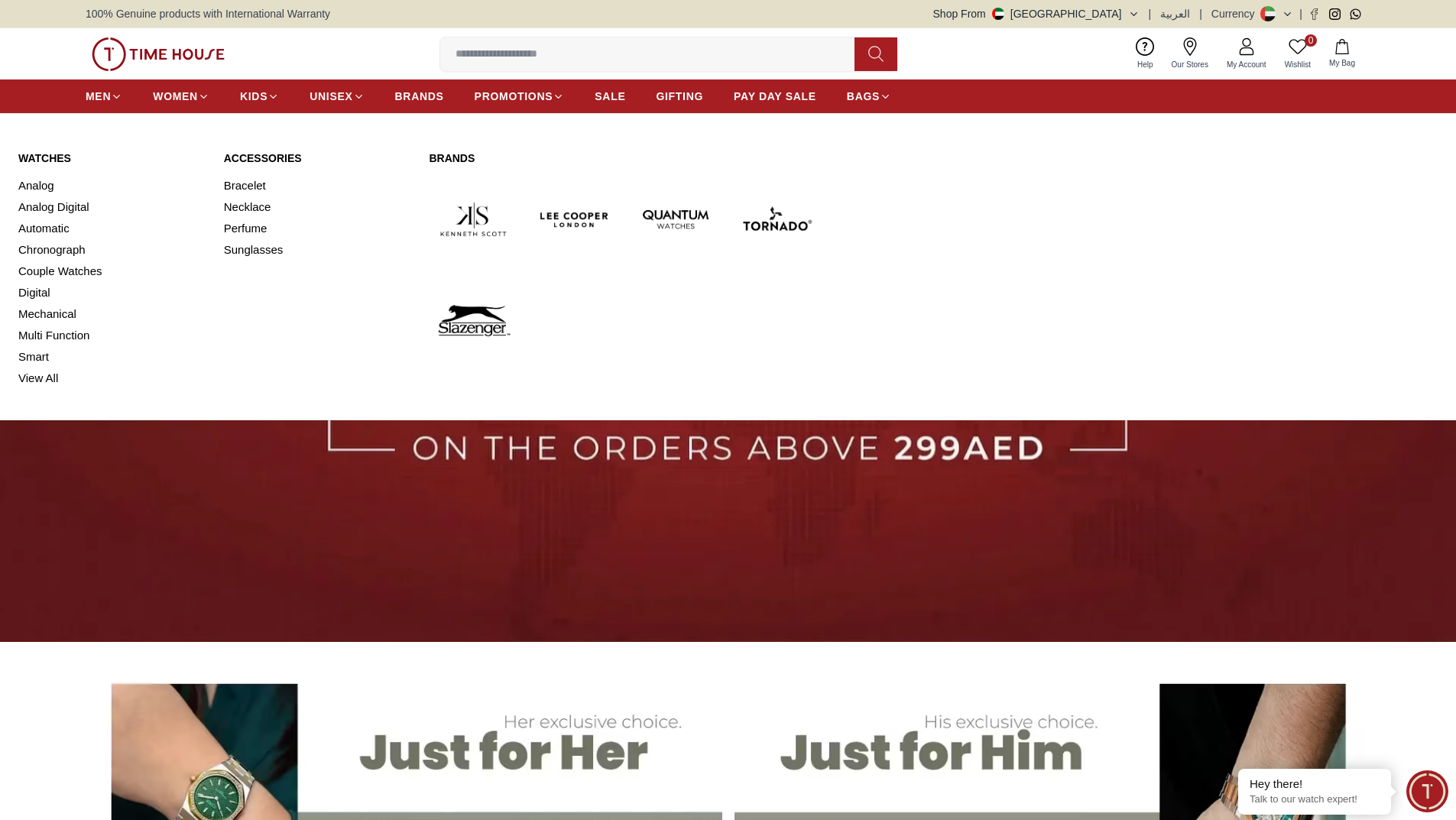
click at [43, 228] on link "Automatic" at bounding box center [112, 229] width 188 height 22
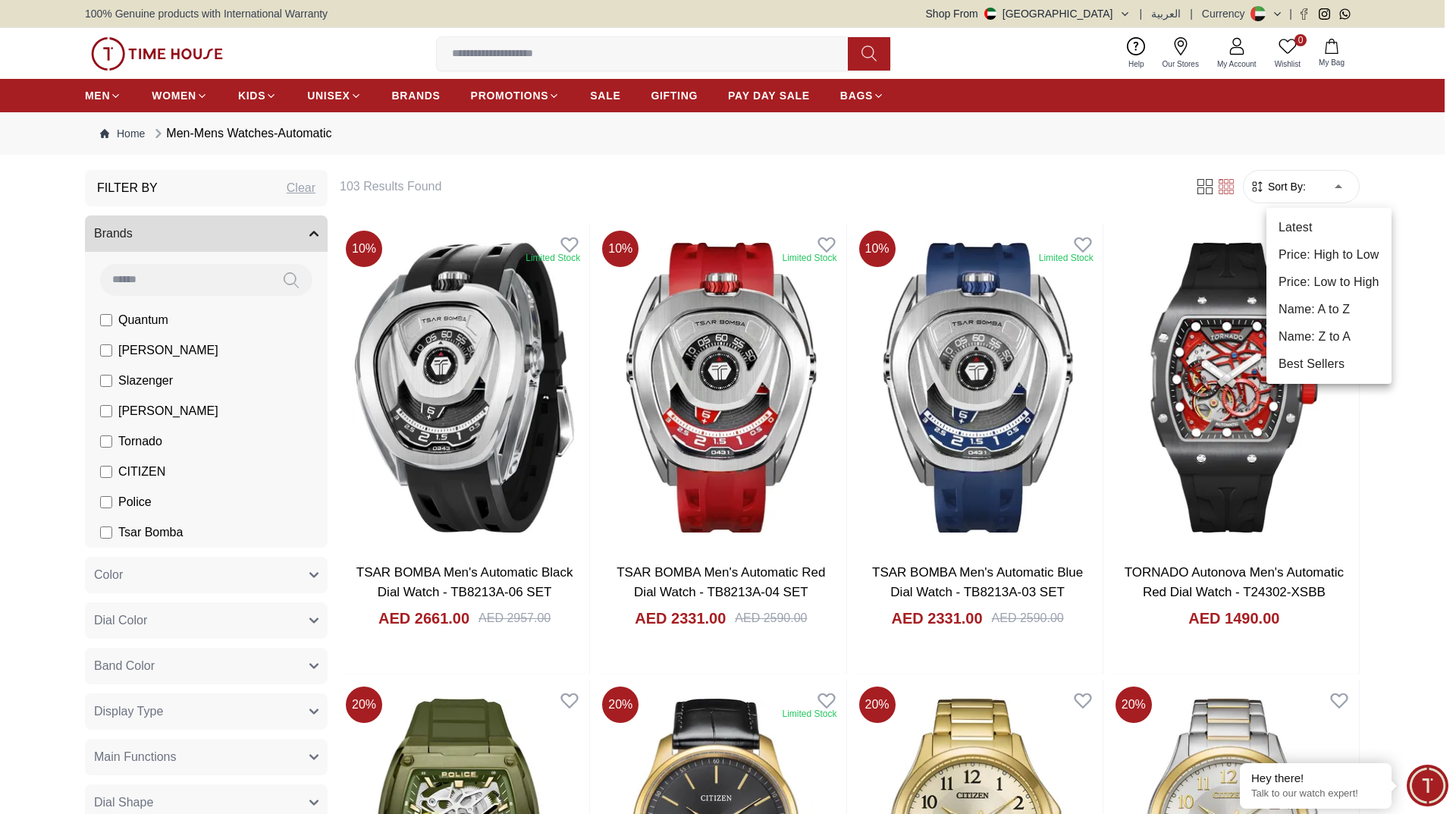
click at [1351, 250] on li "Price: High to Low" at bounding box center [1329, 255] width 126 height 28
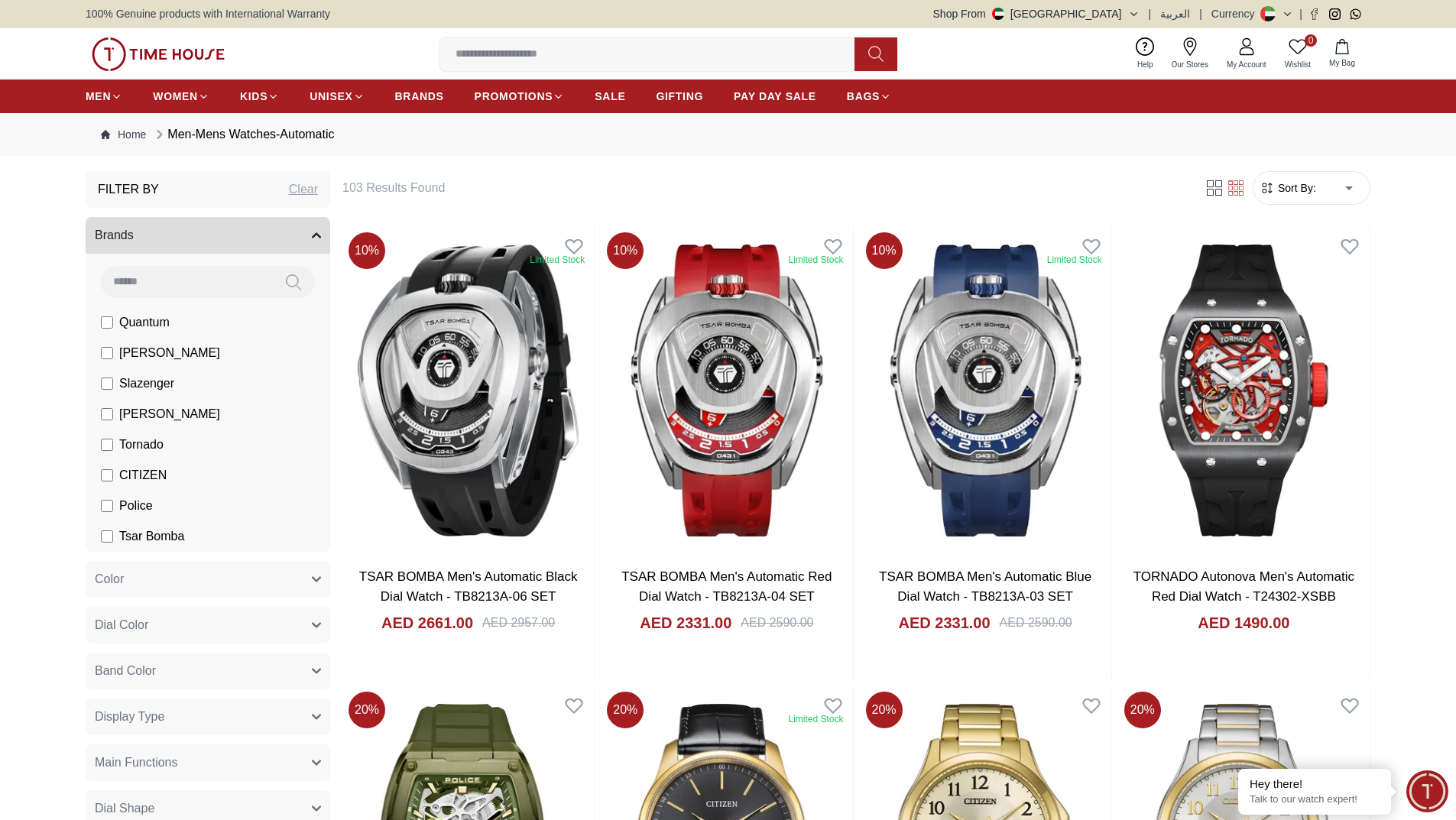
type input "*"
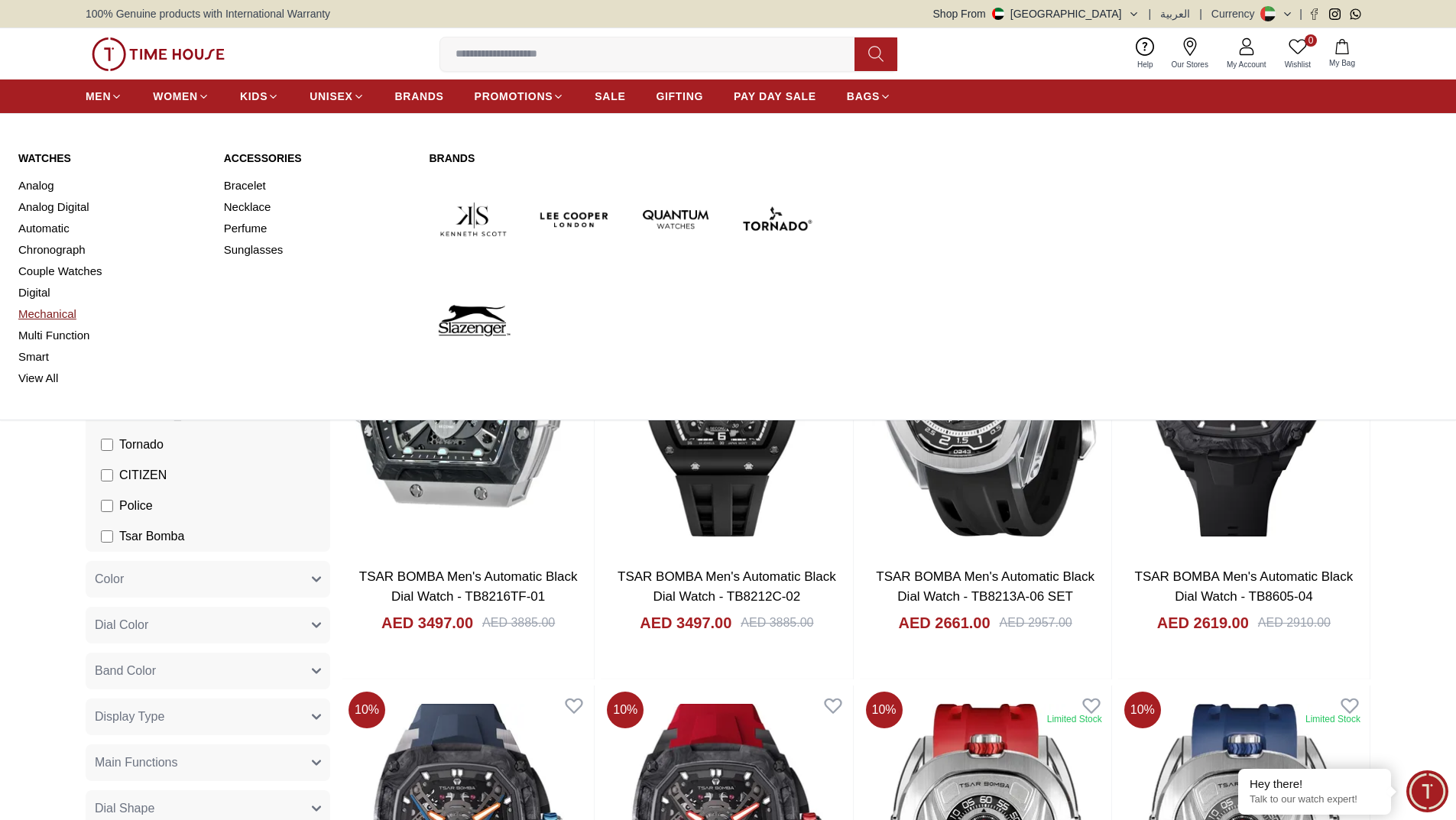
click at [43, 312] on link "Mechanical" at bounding box center [112, 314] width 188 height 22
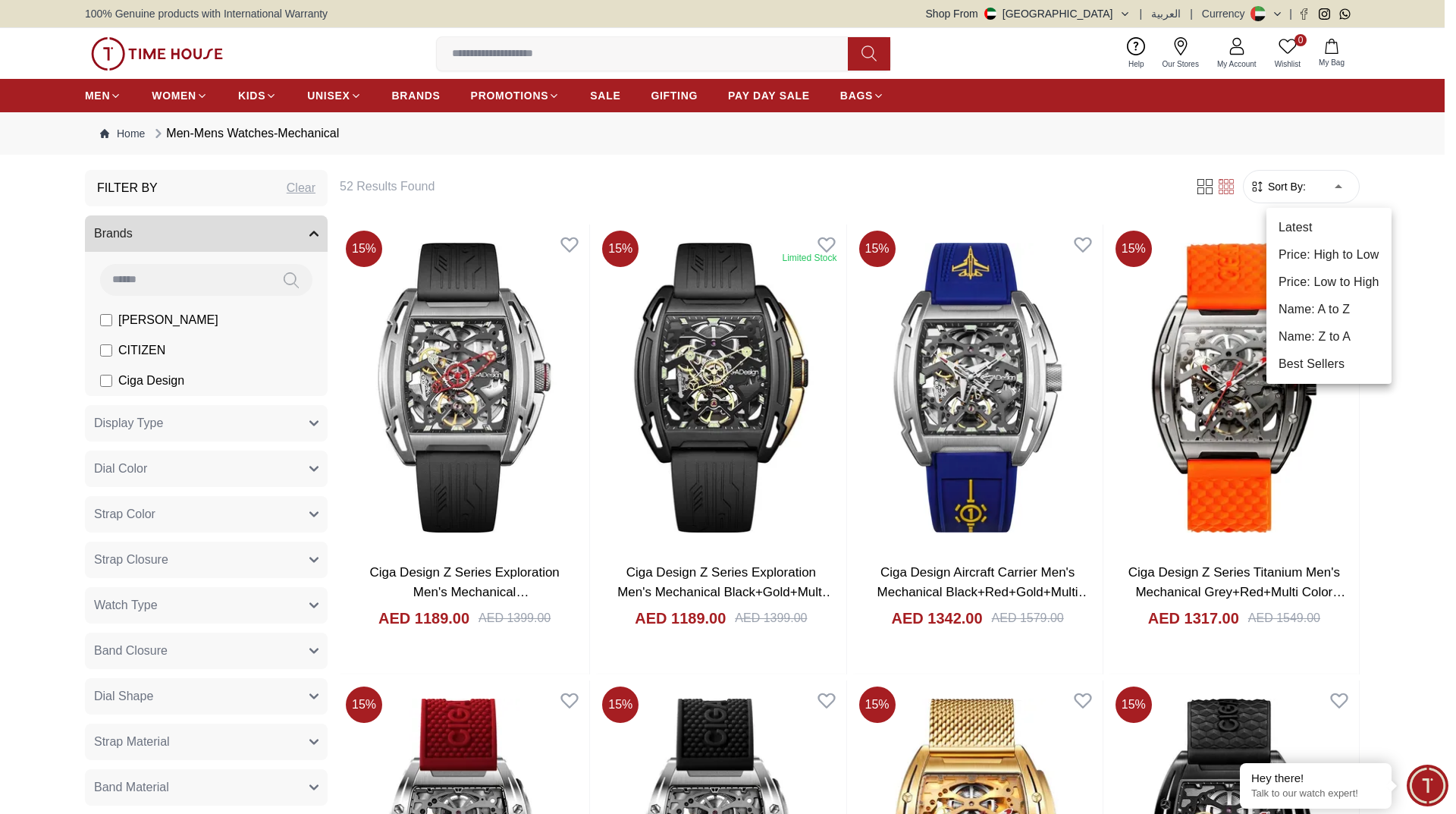
click at [1358, 255] on li "Price: High to Low" at bounding box center [1329, 255] width 126 height 28
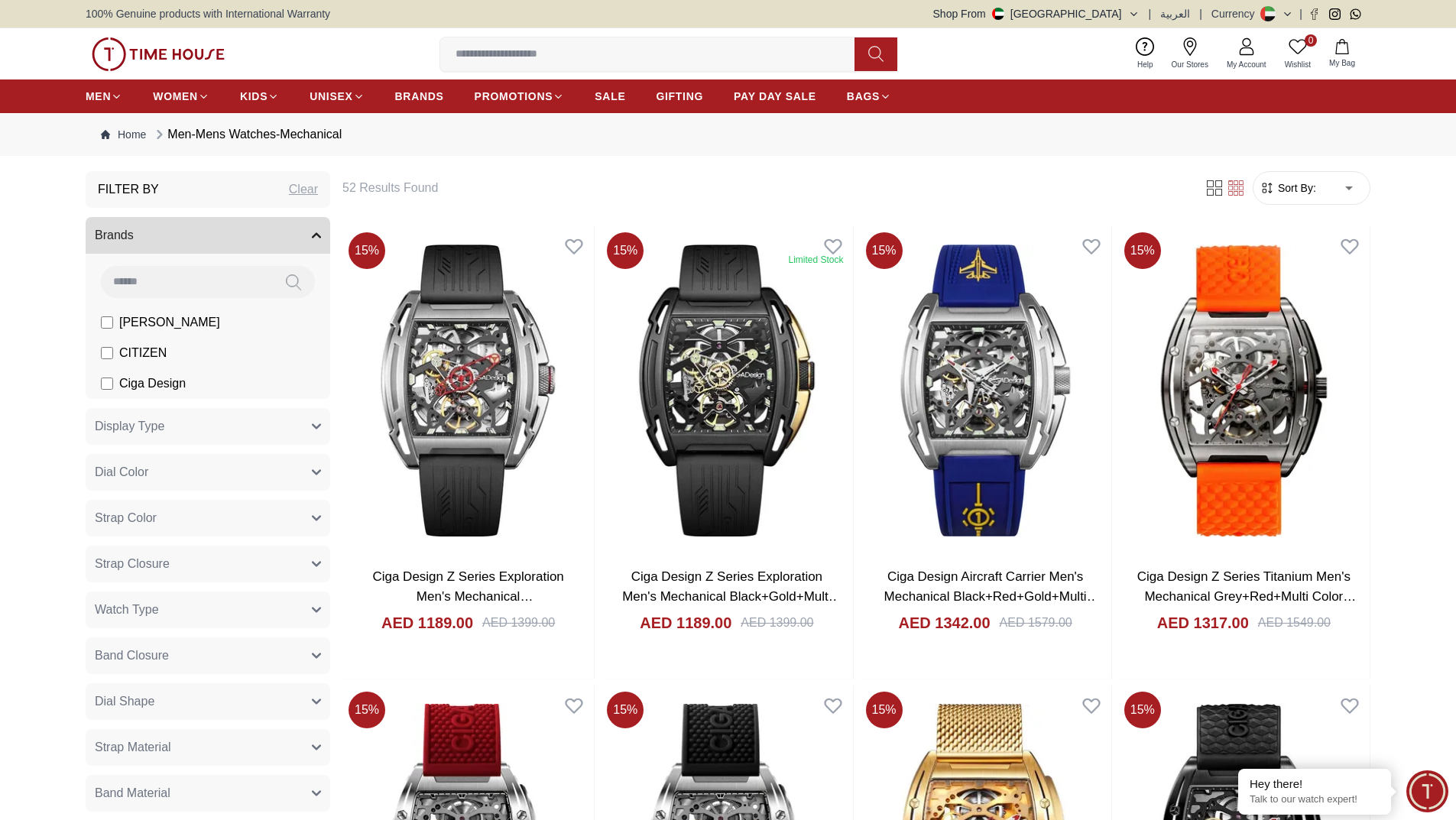
type input "*"
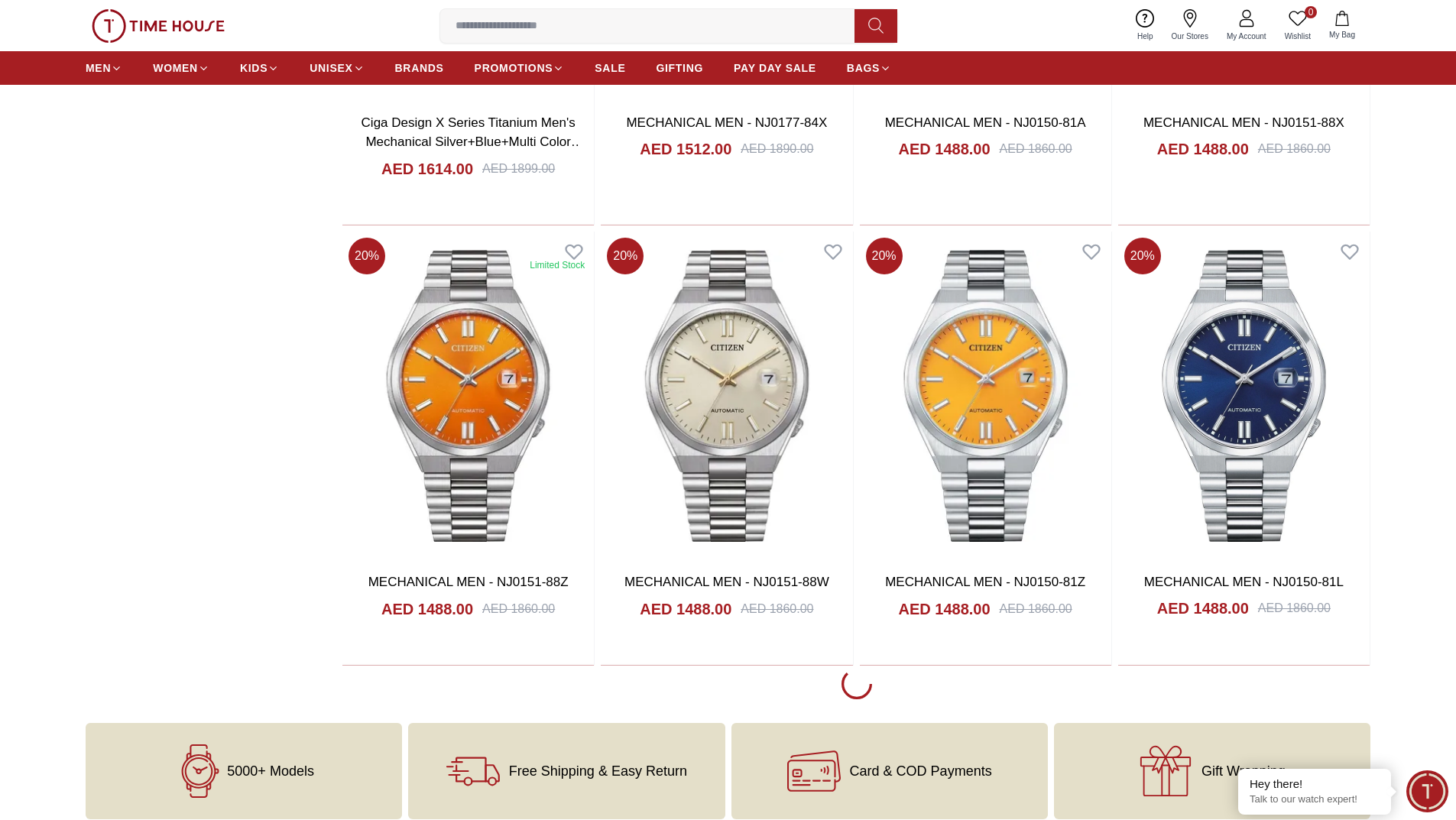
scroll to position [1834, 0]
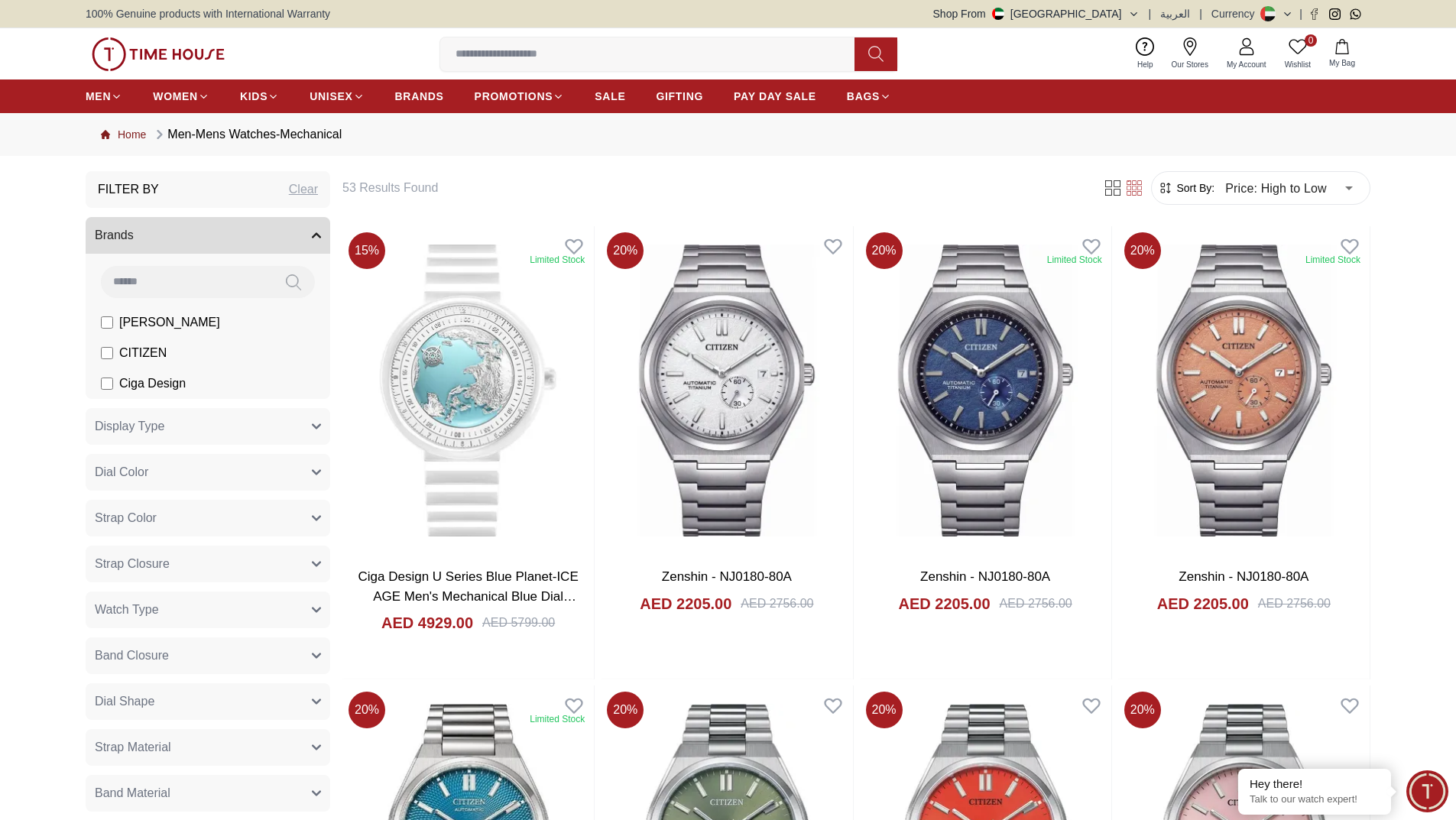
click at [125, 132] on link "Home" at bounding box center [124, 134] width 45 height 16
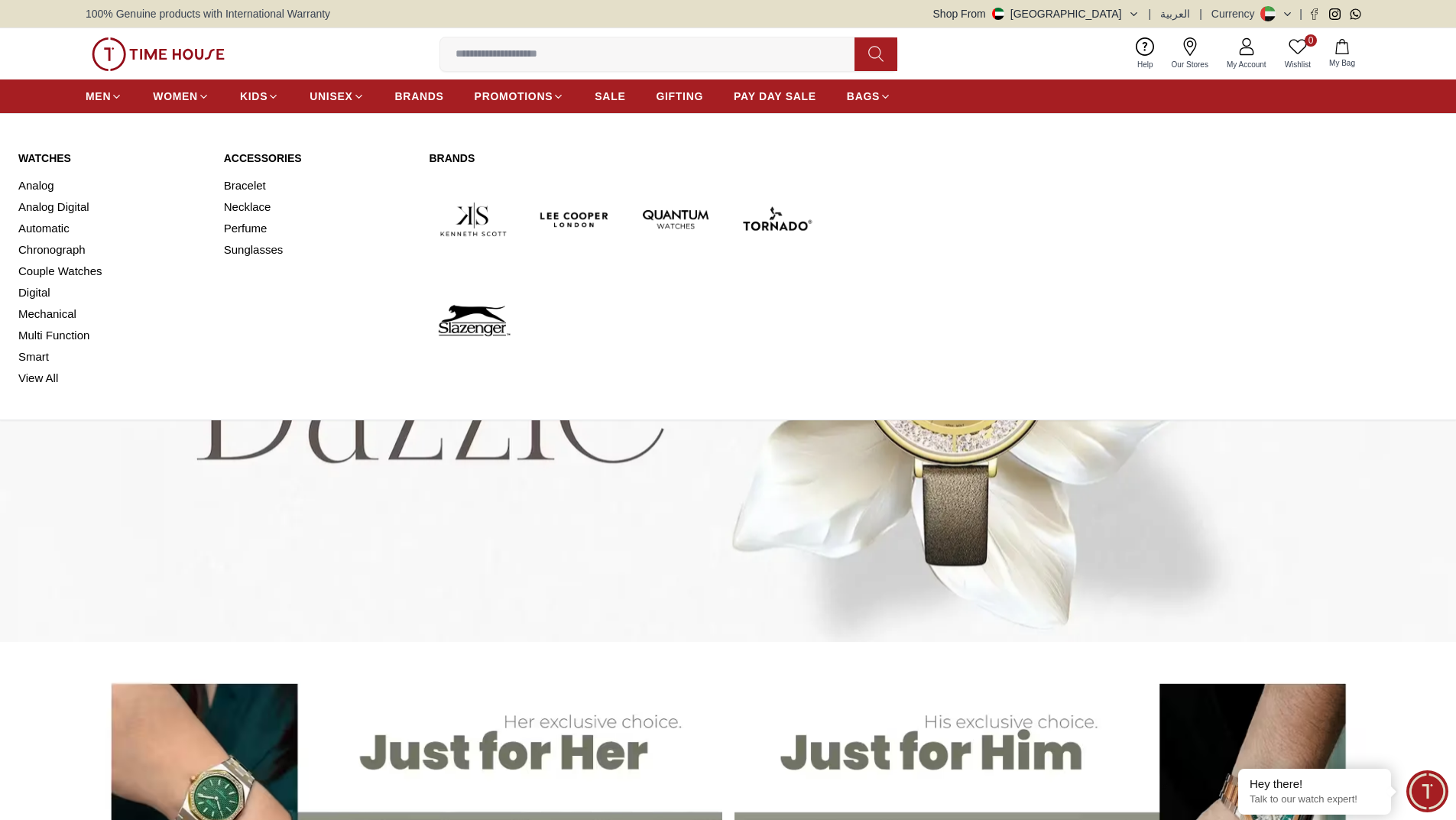
click at [52, 159] on link "Watches" at bounding box center [112, 159] width 188 height 16
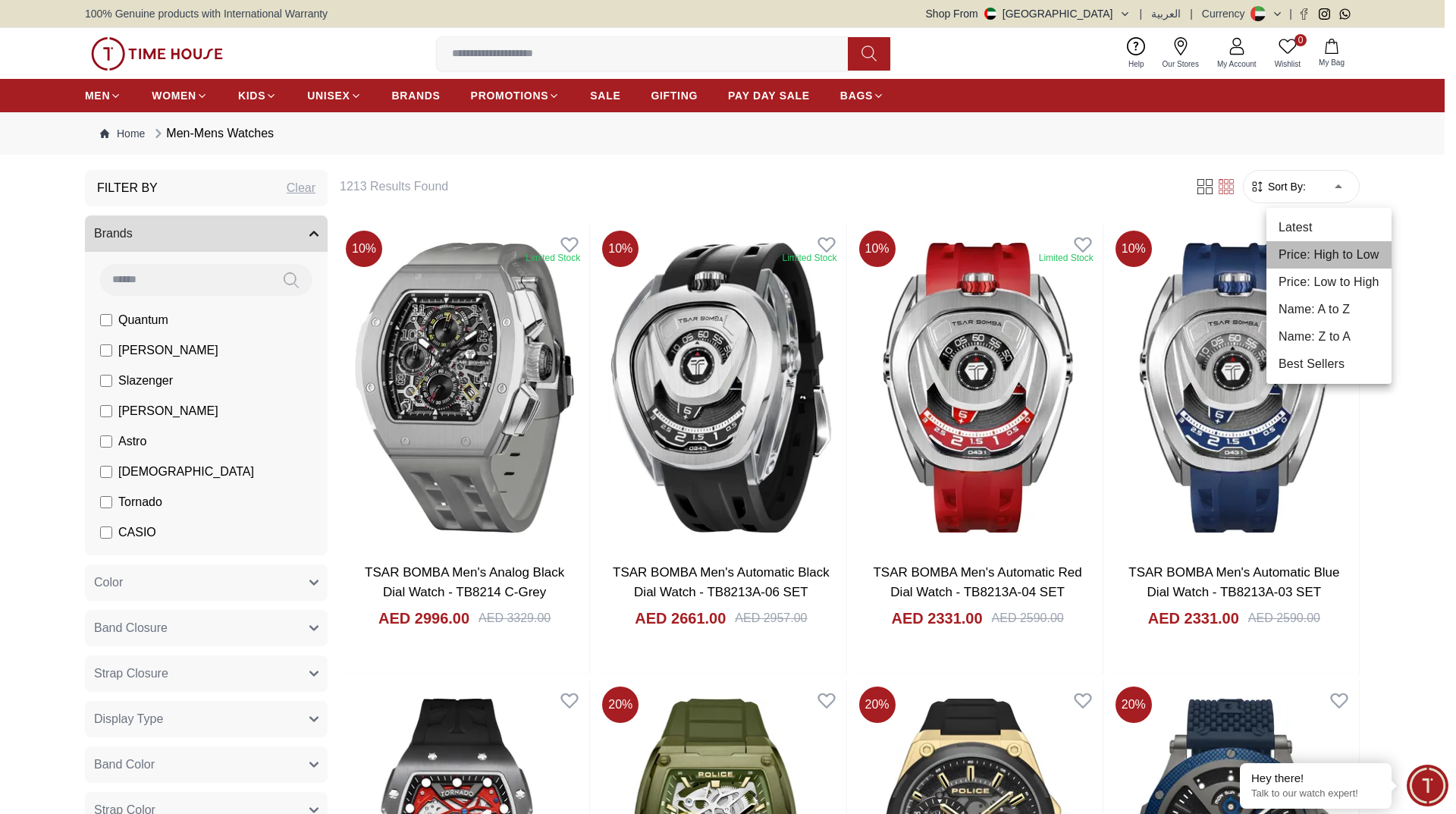
click at [1342, 250] on li "Price: High to Low" at bounding box center [1329, 255] width 126 height 28
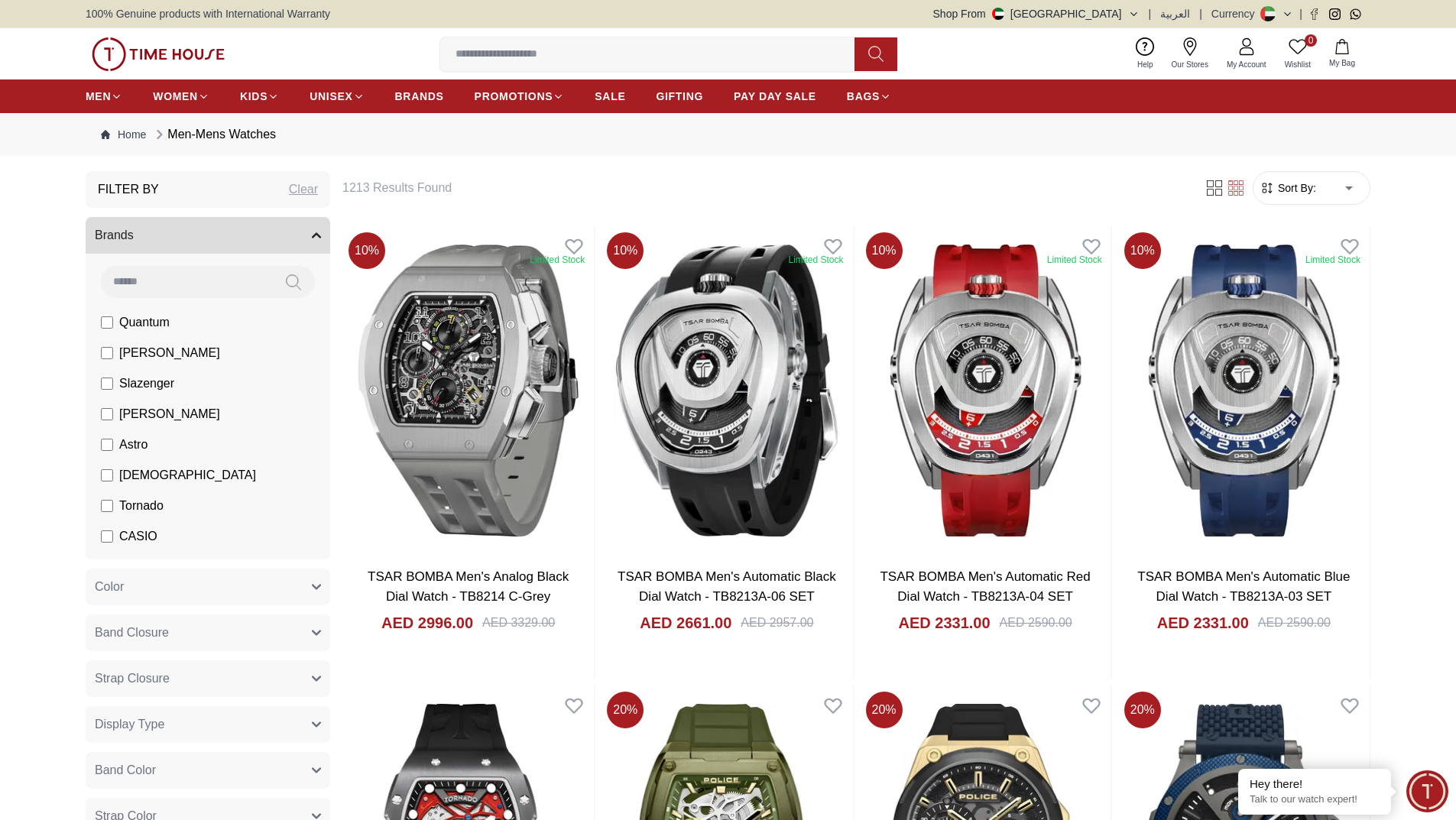
type input "*"
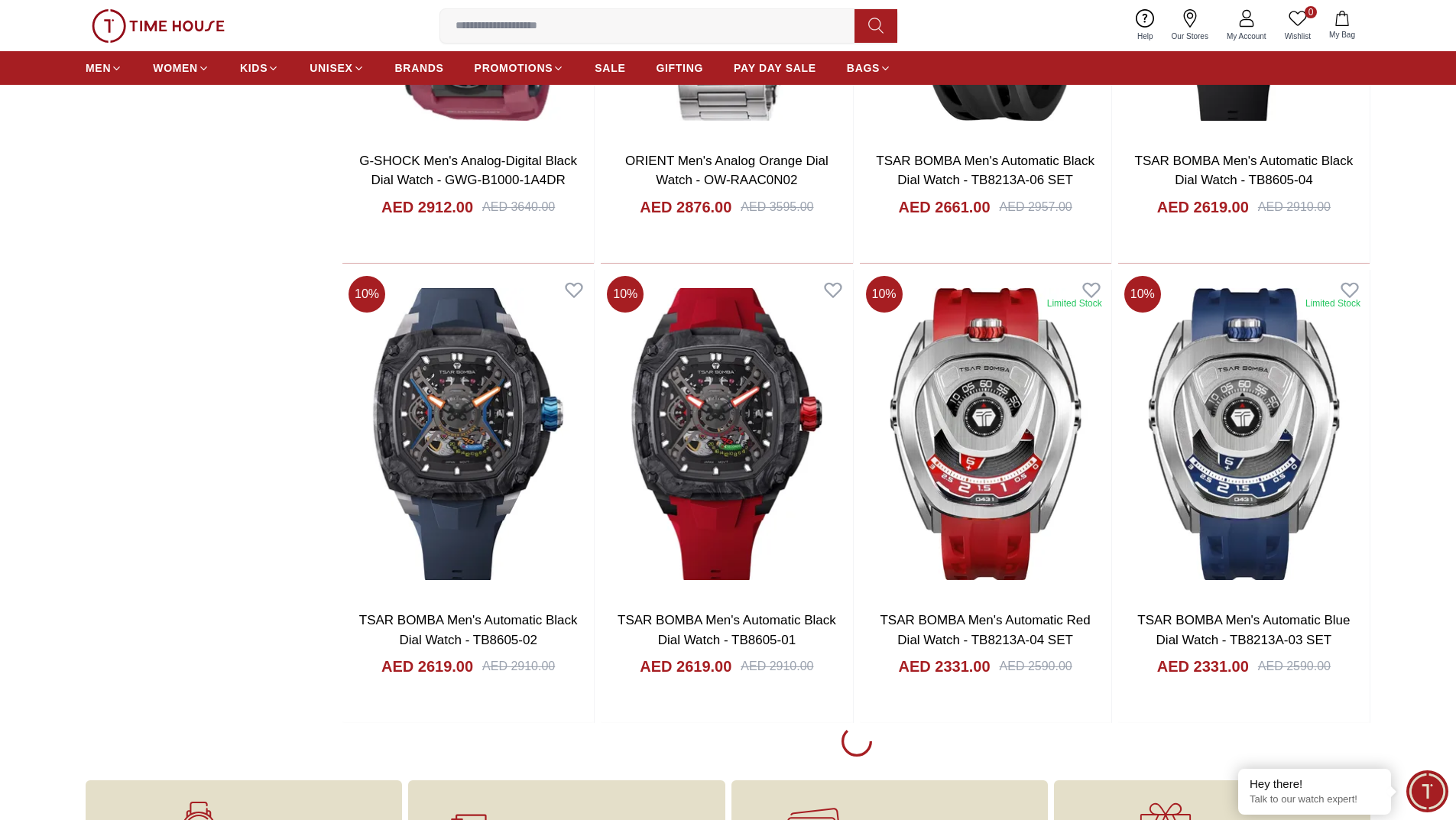
scroll to position [1986, 0]
